Goal: Information Seeking & Learning: Learn about a topic

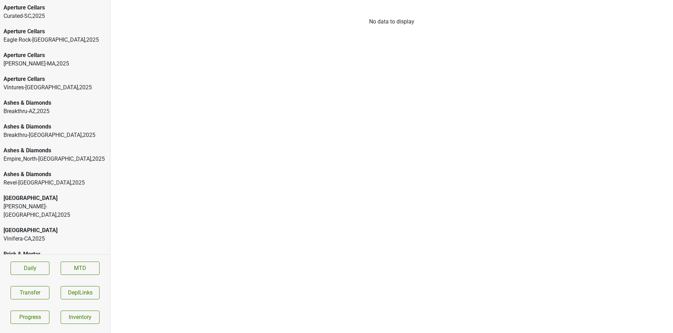
click at [77, 53] on div "Aperture Cellars" at bounding box center [55, 55] width 103 height 8
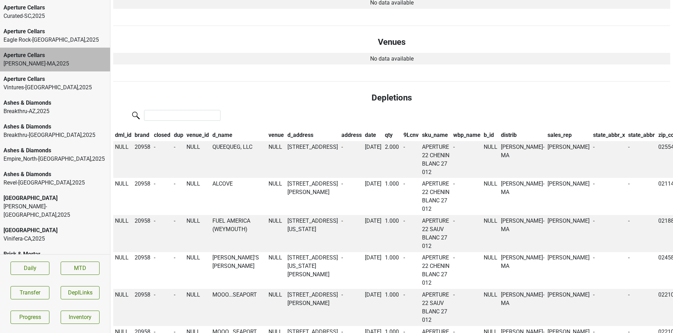
scroll to position [526, 0]
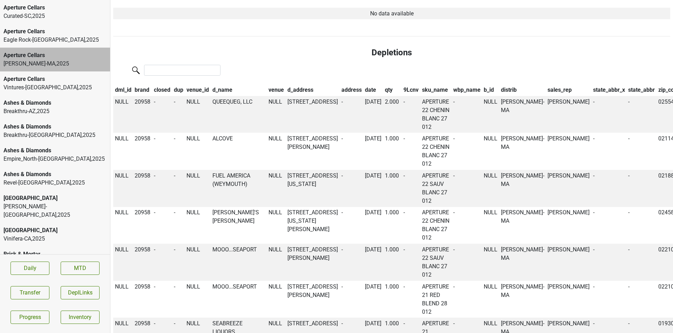
drag, startPoint x: 371, startPoint y: 89, endPoint x: 392, endPoint y: 89, distance: 20.3
click at [383, 89] on th "qty" at bounding box center [392, 90] width 19 height 12
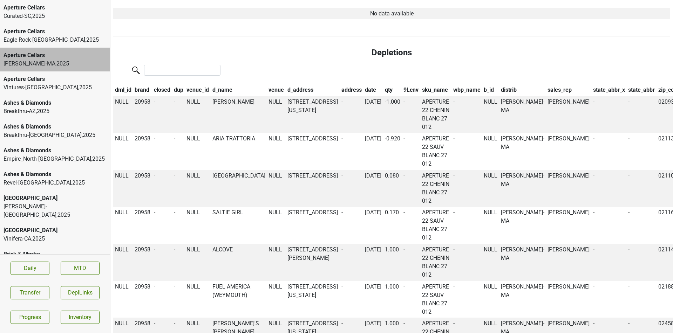
click at [383, 87] on th "qty" at bounding box center [392, 90] width 19 height 12
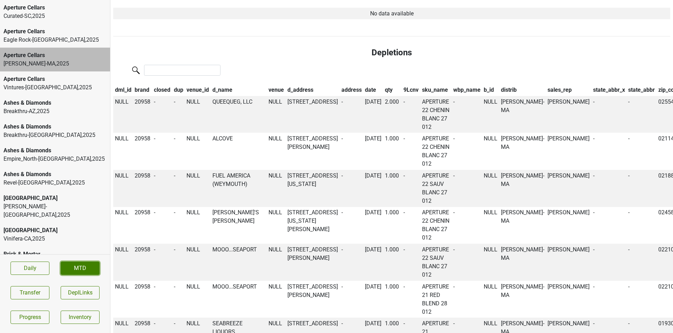
click at [74, 268] on link "MTD" at bounding box center [80, 268] width 39 height 13
click at [39, 267] on link "Daily" at bounding box center [30, 268] width 39 height 13
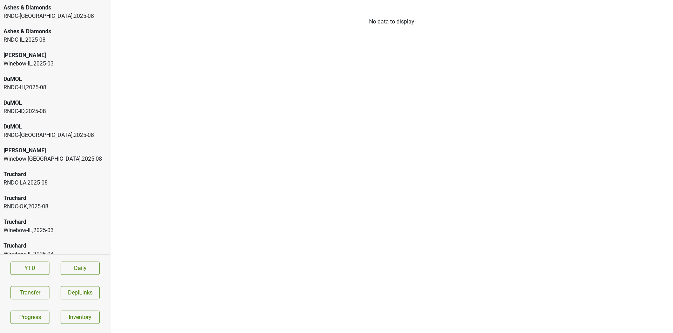
click at [81, 56] on div "Dalla Valle" at bounding box center [55, 55] width 103 height 8
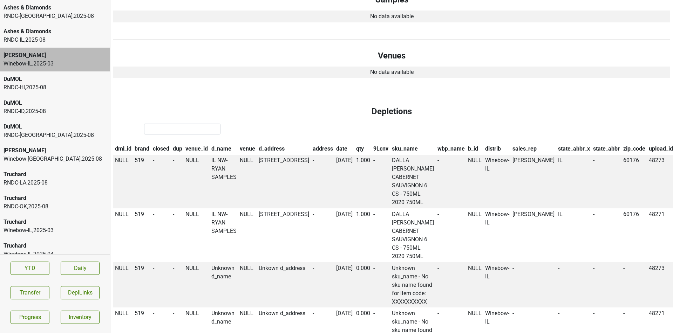
scroll to position [401, 0]
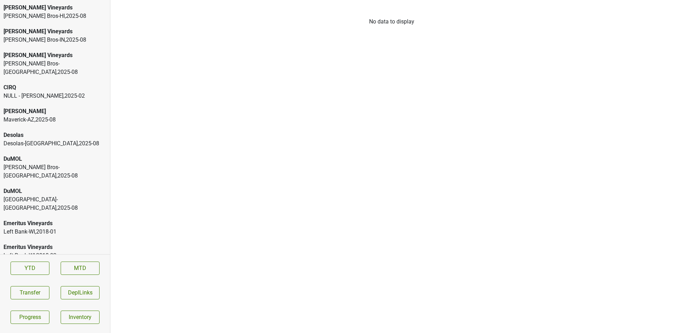
click at [90, 107] on div "[PERSON_NAME]" at bounding box center [55, 111] width 103 height 8
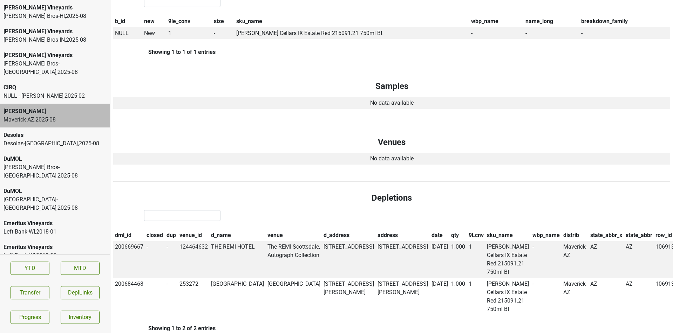
scroll to position [219, 0]
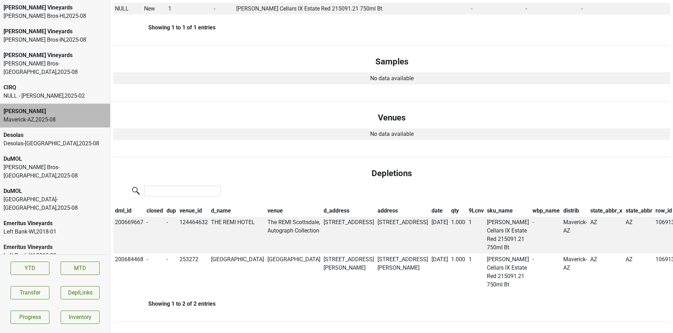
click at [91, 92] on div "NULL - Nathan , 2025 - 02" at bounding box center [55, 96] width 103 height 8
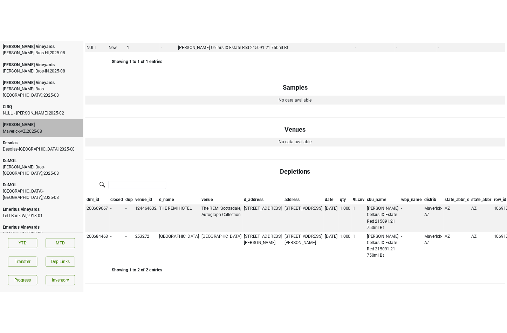
scroll to position [0, 0]
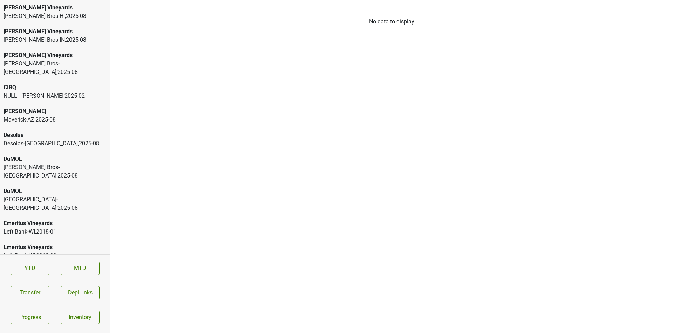
click at [94, 92] on div "NULL - [PERSON_NAME] , 2025 - 02" at bounding box center [55, 96] width 103 height 8
click at [95, 139] on div "[GEOGRAPHIC_DATA]-[GEOGRAPHIC_DATA] , 2025 - 08" at bounding box center [55, 143] width 103 height 8
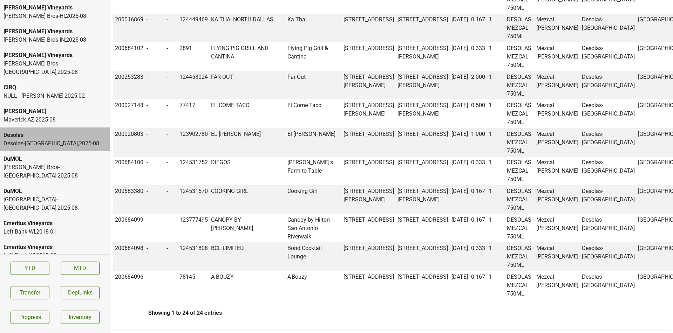
scroll to position [1290, 0]
